Goal: Find specific page/section

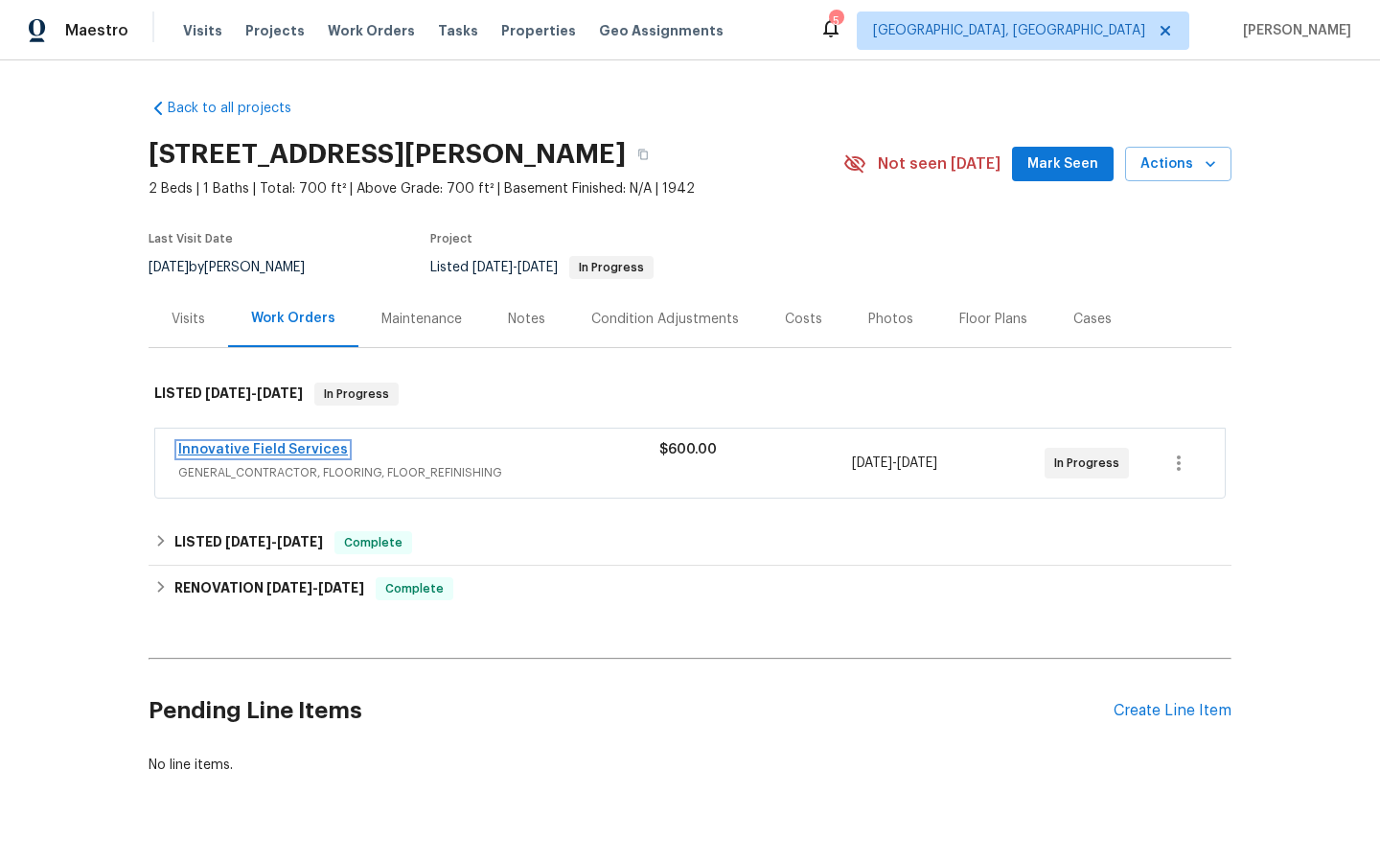
click at [269, 446] on link "Innovative Field Services" at bounding box center [263, 449] width 170 height 13
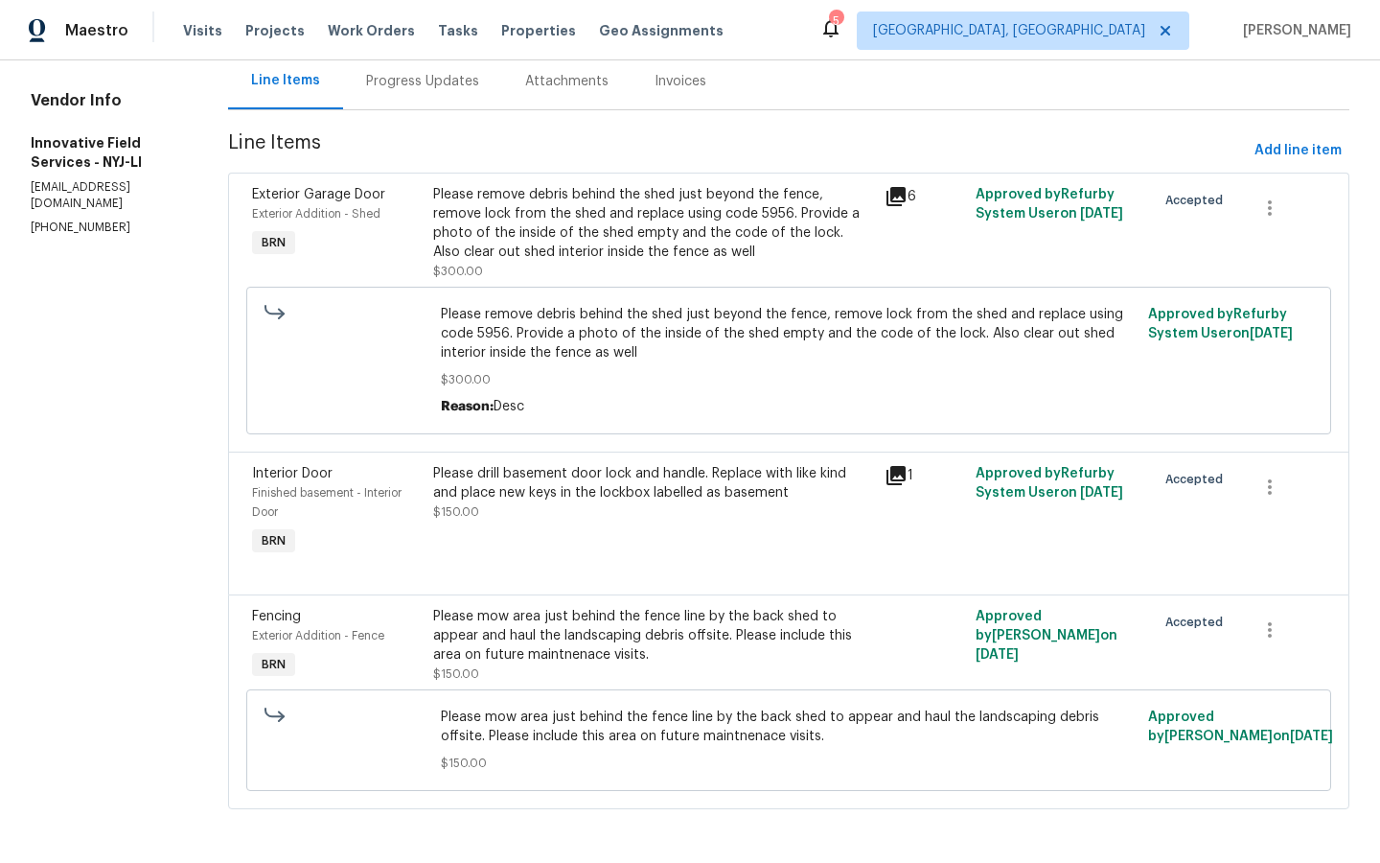
scroll to position [197, 0]
click at [899, 473] on icon at bounding box center [896, 475] width 19 height 19
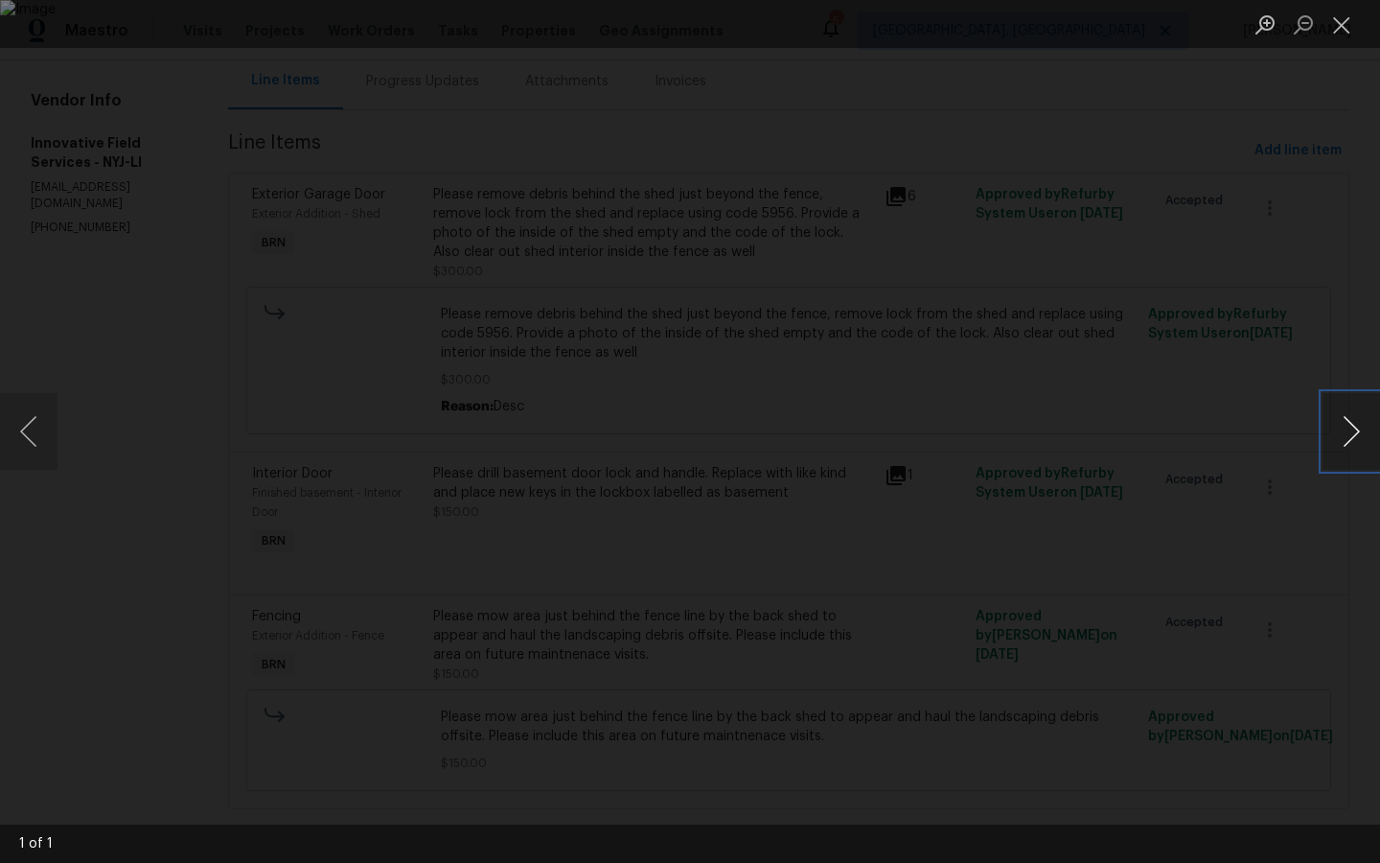
click at [1347, 449] on button "Next image" at bounding box center [1352, 431] width 58 height 77
click at [1351, 425] on button "Next image" at bounding box center [1352, 431] width 58 height 77
click at [8, 610] on div "Lightbox" at bounding box center [690, 431] width 1380 height 863
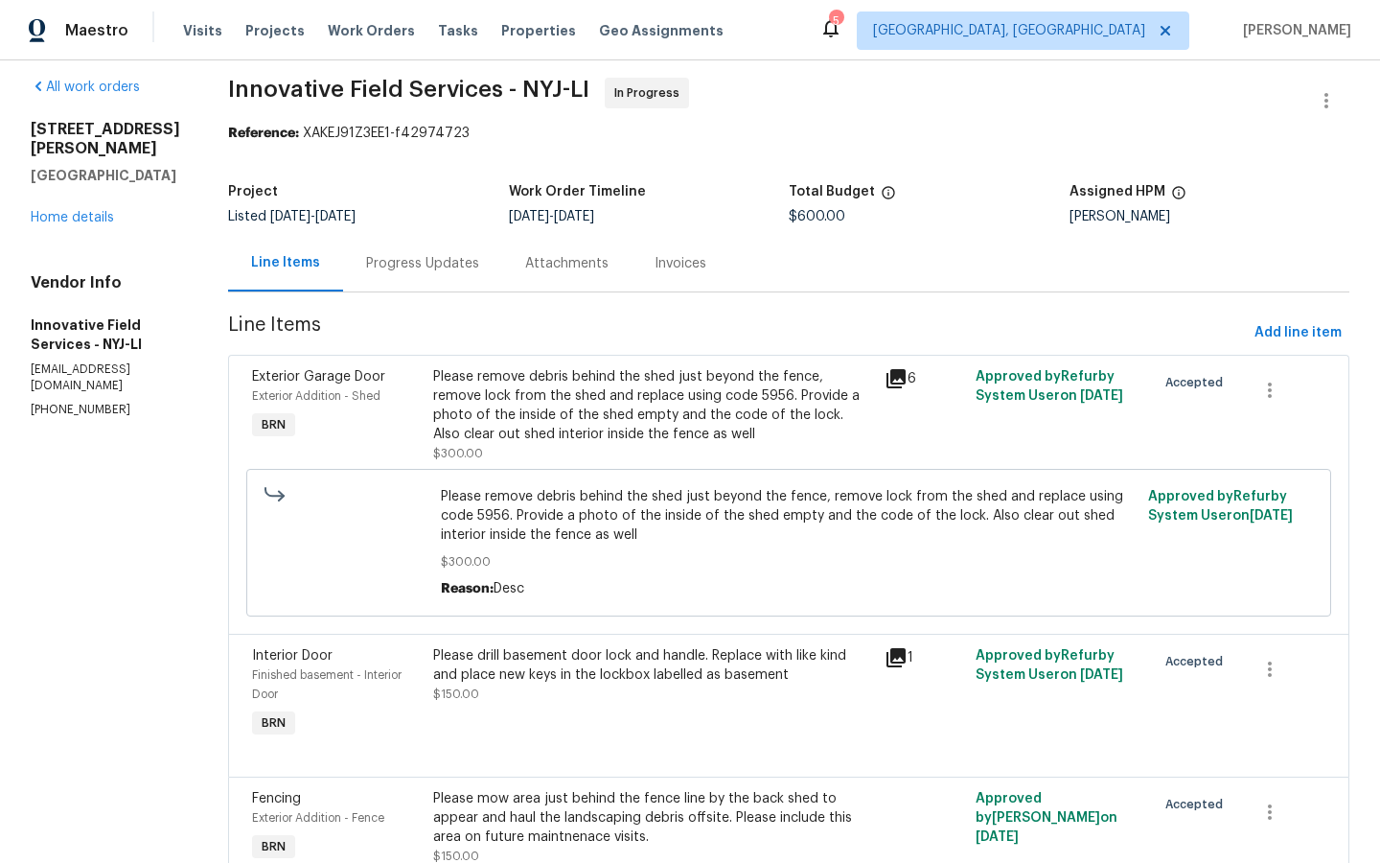
scroll to position [0, 0]
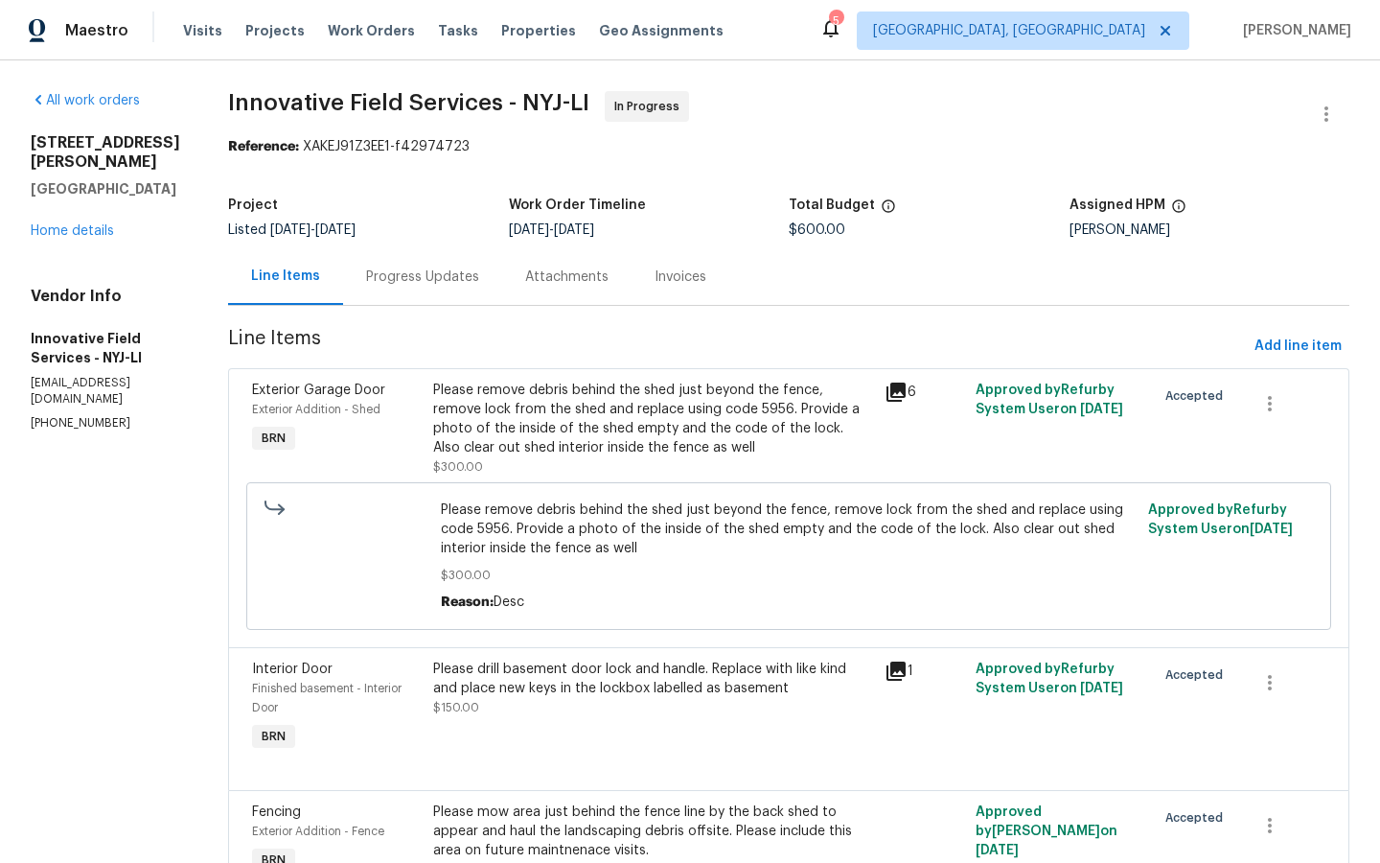
click at [439, 276] on div "Progress Updates" at bounding box center [422, 276] width 113 height 19
